Goal: Task Accomplishment & Management: Manage account settings

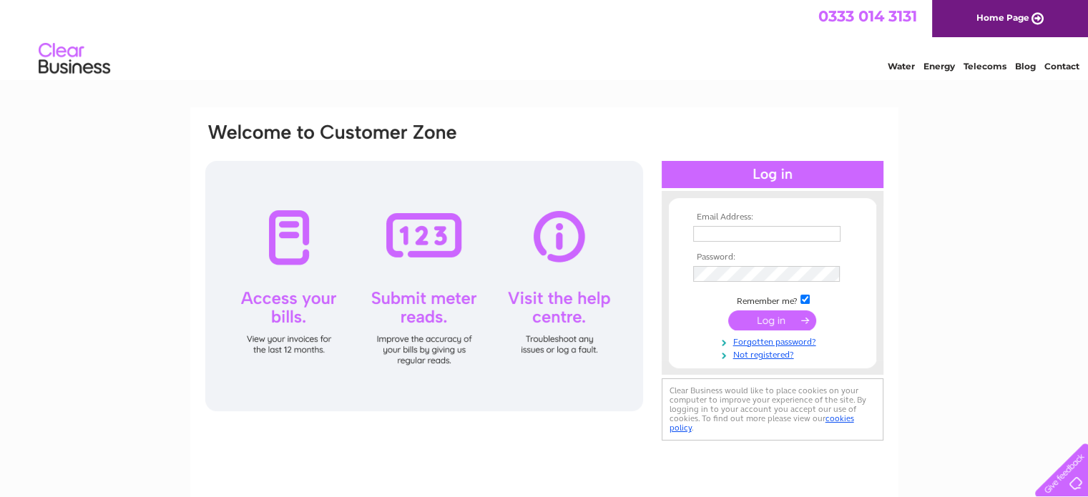
type input "info@mochachocolateshop.co.uk"
click at [747, 318] on input "submit" at bounding box center [772, 320] width 88 height 20
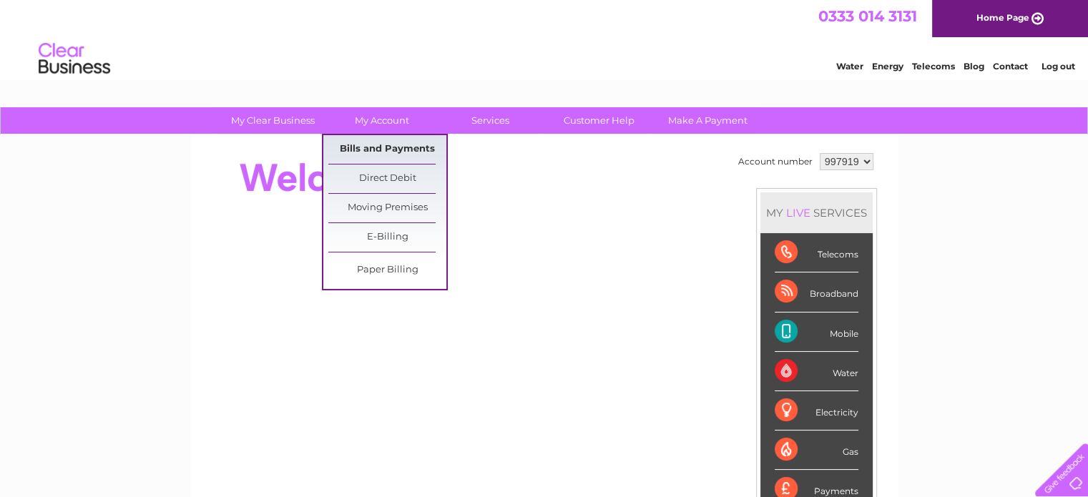
click at [388, 149] on link "Bills and Payments" at bounding box center [387, 149] width 118 height 29
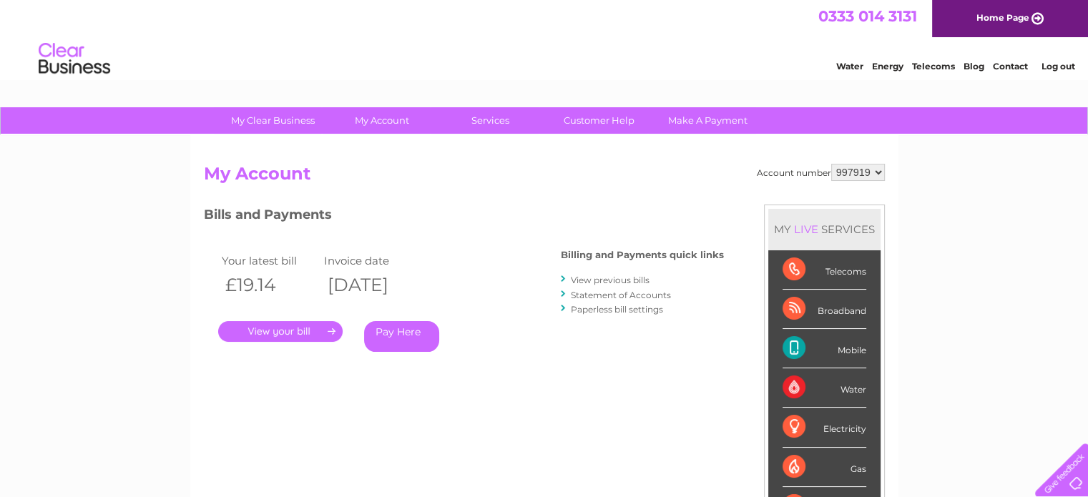
click at [316, 331] on link "." at bounding box center [280, 331] width 124 height 21
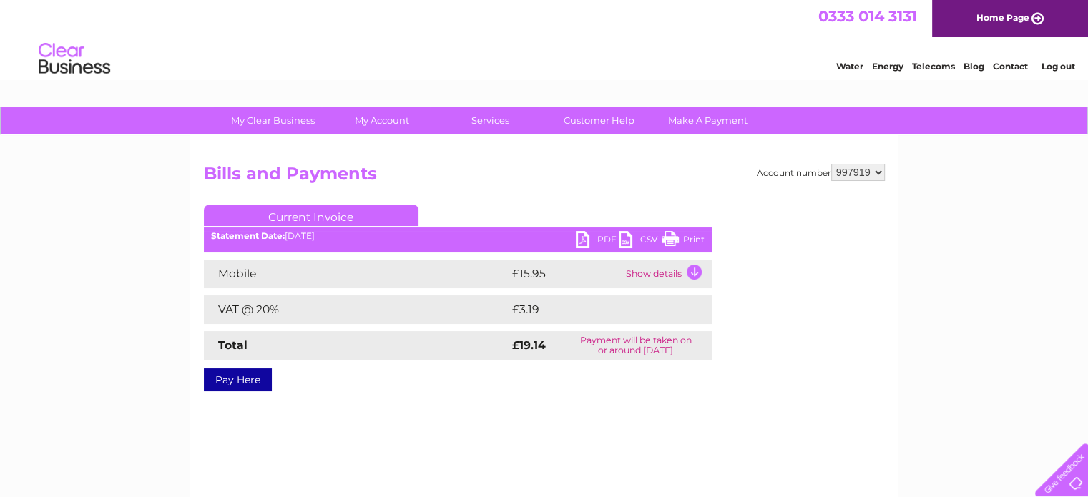
click at [592, 240] on link "PDF" at bounding box center [597, 241] width 43 height 21
